Goal: Information Seeking & Learning: Learn about a topic

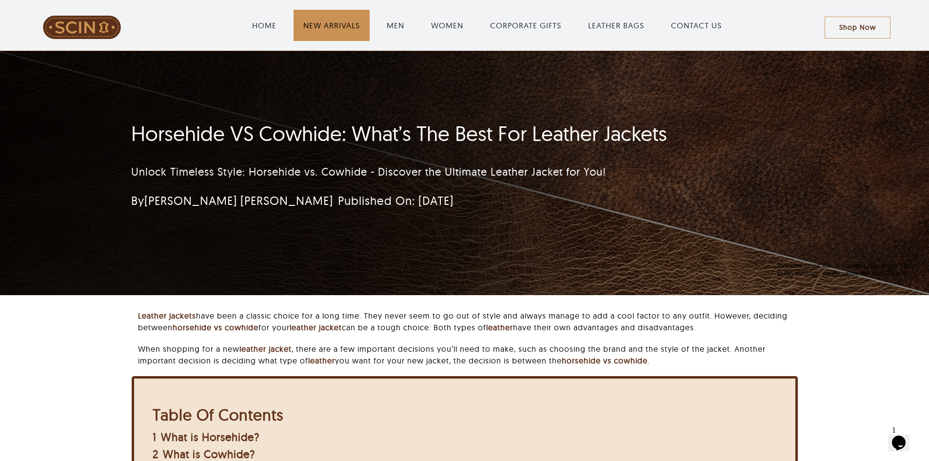
click at [338, 29] on span "NEW ARRIVALS" at bounding box center [331, 26] width 57 height 12
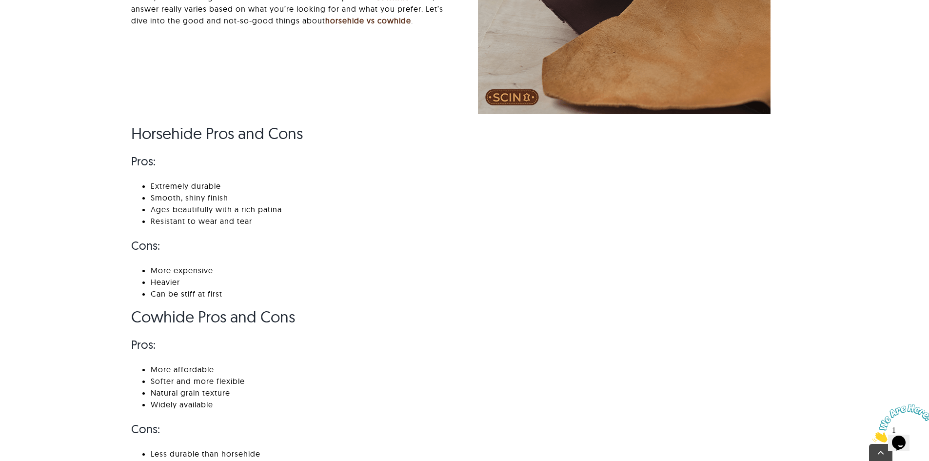
scroll to position [1928, 0]
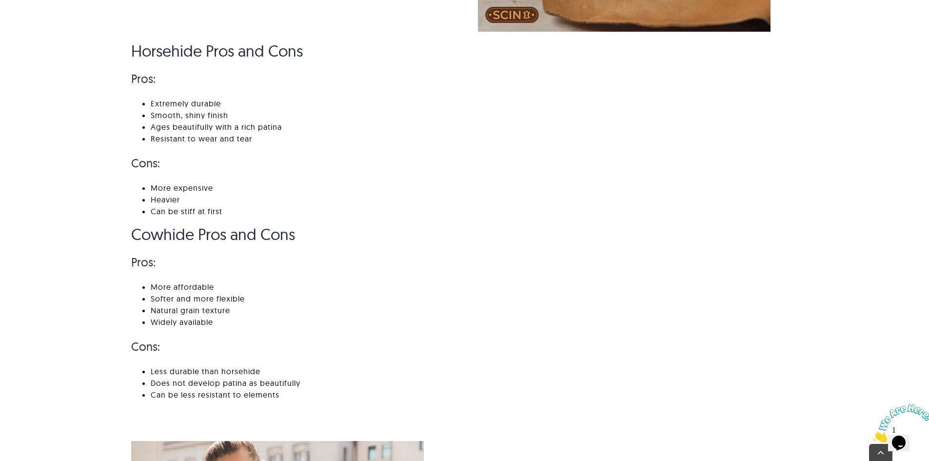
click at [213, 288] on li "More affordable" at bounding box center [474, 287] width 647 height 12
drag, startPoint x: 219, startPoint y: 323, endPoint x: 150, endPoint y: 284, distance: 79.3
click at [150, 284] on ul "More affordable Softer and more flexible Natural grain texture Widely available" at bounding box center [464, 304] width 666 height 47
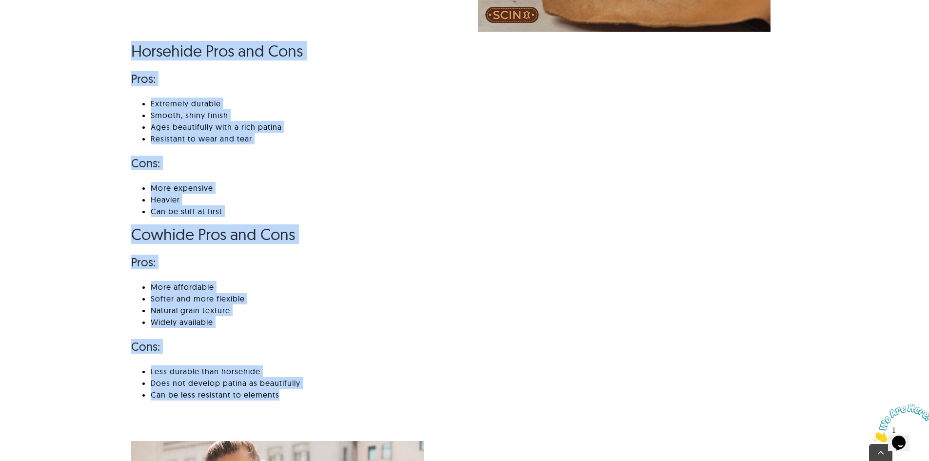
copy div "Horsehide Pros and Cons Pros: Extremely durable Smooth, shiny finish Ages beaut…"
drag, startPoint x: 156, startPoint y: 60, endPoint x: 336, endPoint y: 395, distance: 379.7
click at [336, 395] on div "Horsehide Pros and Cons Pros: Extremely durable Smooth, shiny finish Ages beaut…" at bounding box center [464, 224] width 693 height 367
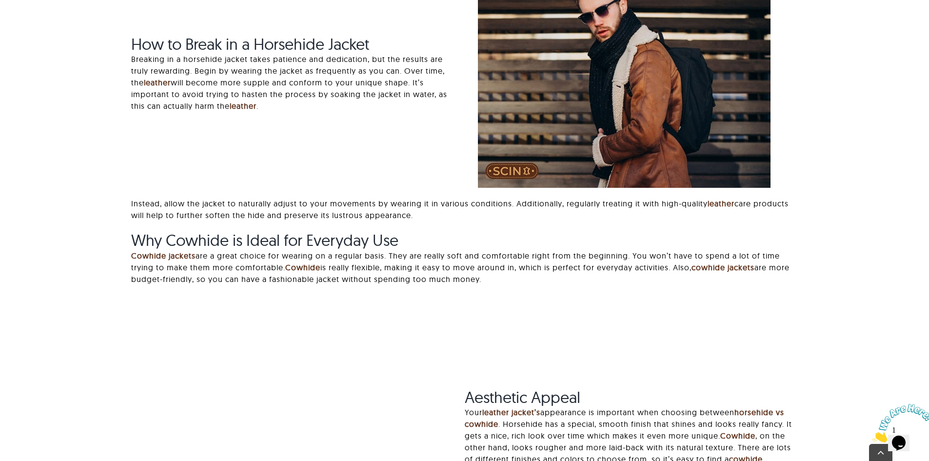
scroll to position [3099, 0]
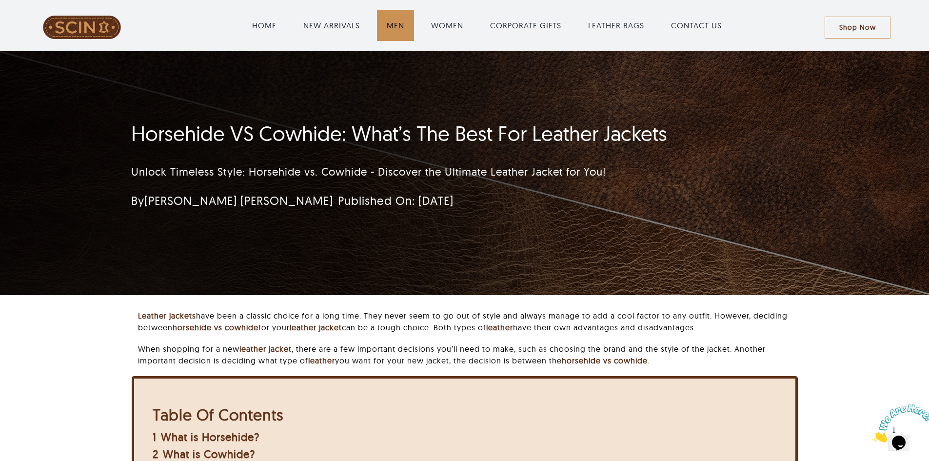
click at [395, 29] on span "MEN" at bounding box center [396, 26] width 18 height 12
